Goal: Navigation & Orientation: Find specific page/section

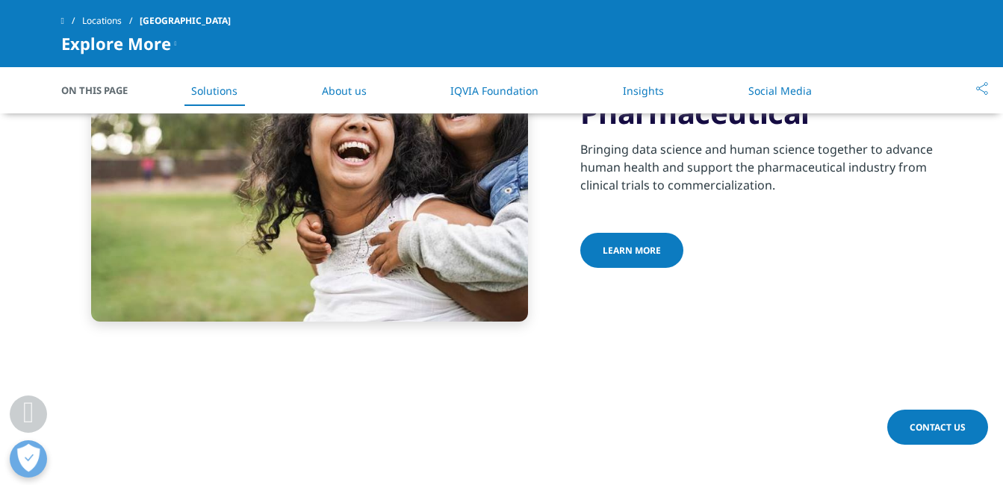
scroll to position [724, 0]
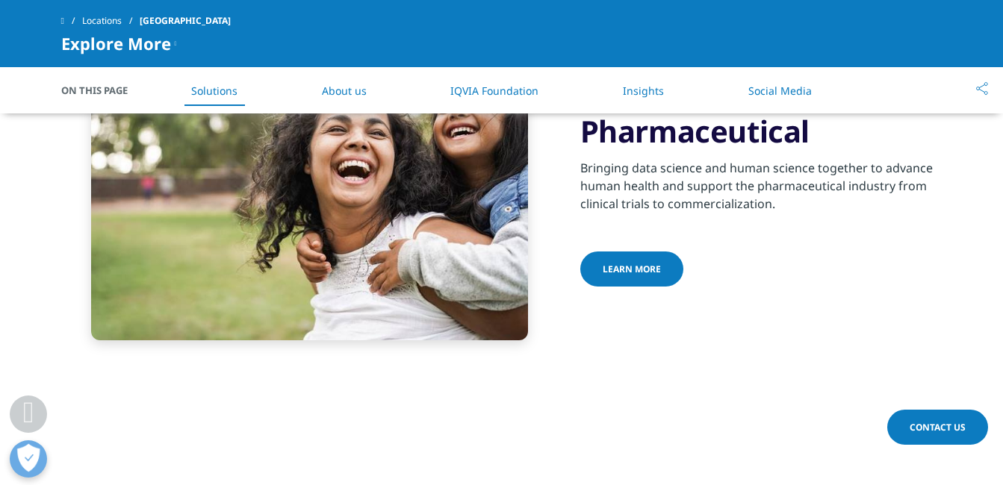
click at [648, 263] on span "Learn more" at bounding box center [631, 269] width 58 height 13
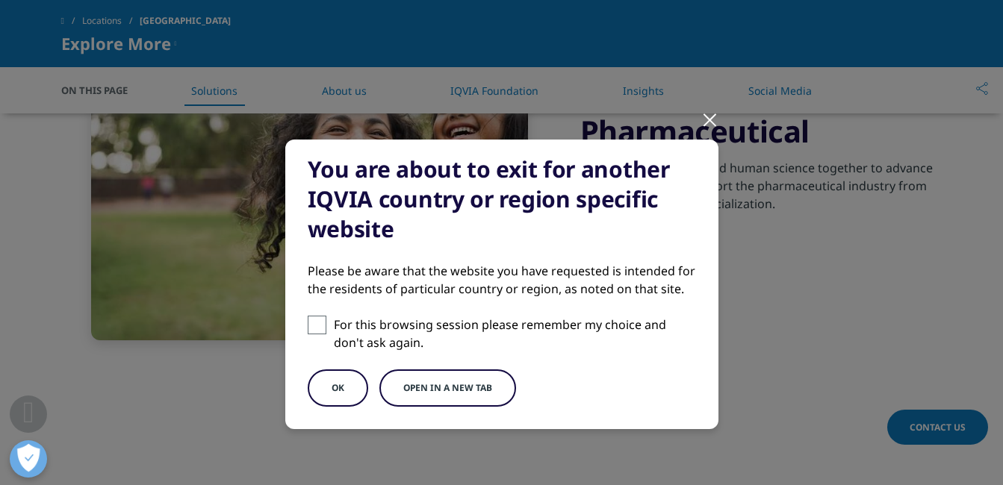
click at [314, 334] on span at bounding box center [317, 325] width 19 height 19
click at [314, 334] on input "For this browsing session please remember my choice and don't ask again." at bounding box center [317, 325] width 19 height 19
checkbox input "true"
click at [403, 376] on button "Open in a new tab" at bounding box center [447, 388] width 137 height 37
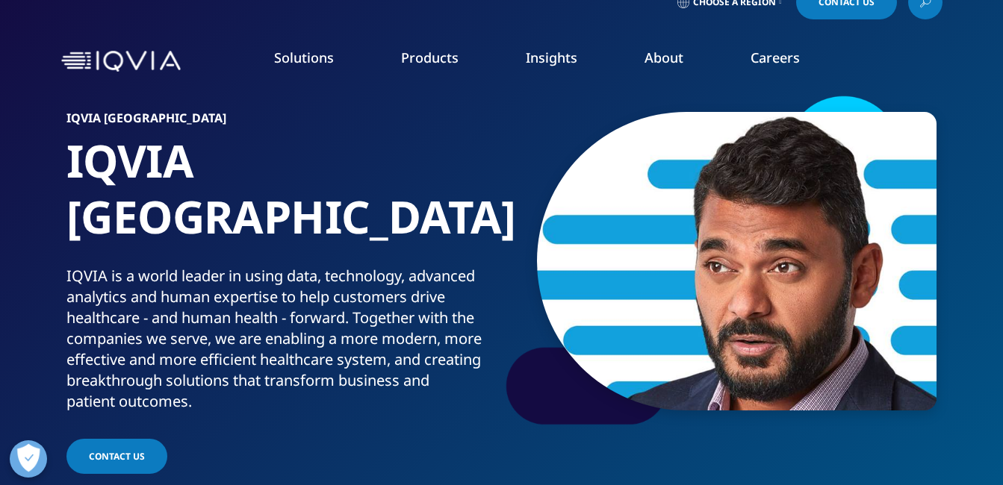
scroll to position [0, 0]
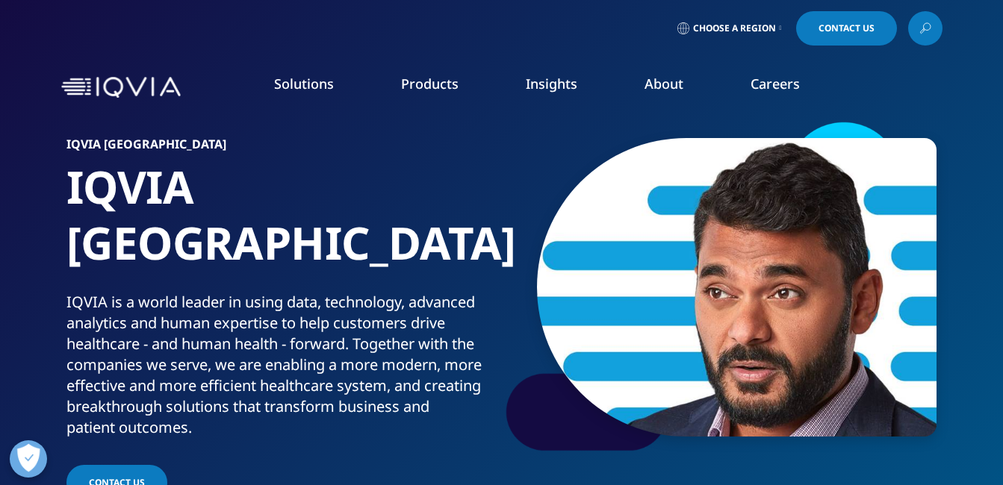
click at [793, 82] on link "Careers" at bounding box center [774, 84] width 49 height 18
click at [291, 270] on link "Interns" at bounding box center [379, 270] width 223 height 16
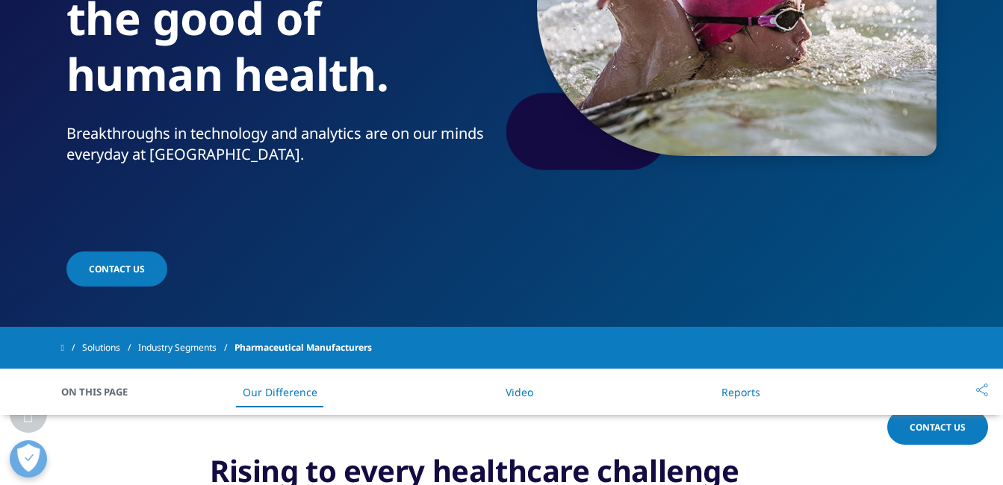
scroll to position [302, 0]
